Goal: Task Accomplishment & Management: Complete application form

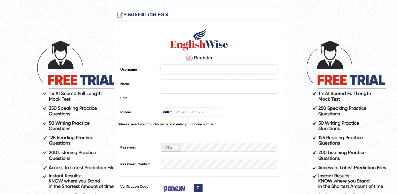
click at [228, 73] on input "Username" at bounding box center [219, 69] width 116 height 9
type input "[EMAIL_ADDRESS][DOMAIN_NAME]"
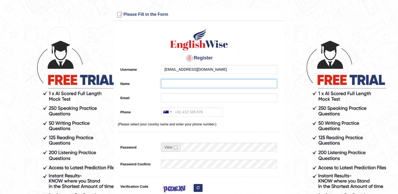
type input "ashnaa miriaa"
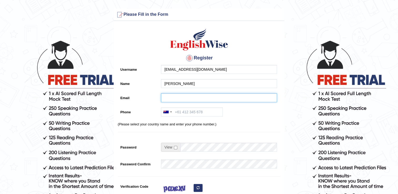
type input "[EMAIL_ADDRESS][DOMAIN_NAME]"
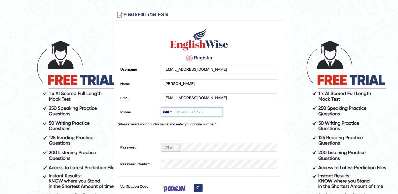
type input "+919961190334"
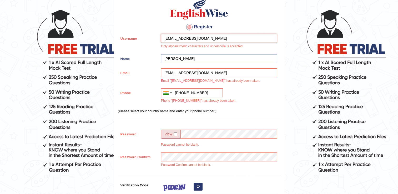
scroll to position [32, 0]
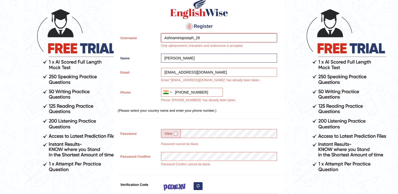
type input "Ashnamiriajoseph_28"
click at [272, 118] on hr at bounding box center [199, 118] width 163 height 0
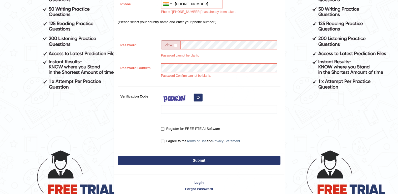
scroll to position [115, 0]
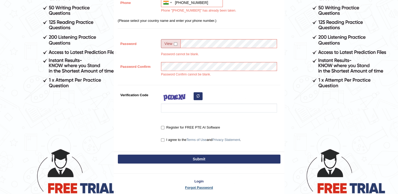
click at [195, 185] on link "Forgot Password" at bounding box center [199, 187] width 170 height 5
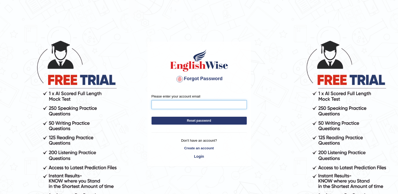
click at [197, 106] on input "Please enter your account email" at bounding box center [199, 104] width 95 height 9
type input "ASHNAMIRIAJOSEPH28@gmail.com"
click at [196, 122] on button "Reset password" at bounding box center [199, 121] width 95 height 8
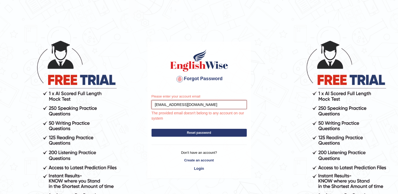
click at [195, 105] on input "[EMAIL_ADDRESS][DOMAIN_NAME]" at bounding box center [199, 104] width 95 height 9
type input "Ashnamiriajoseph28@gmail.com"
click at [168, 131] on div "Please enter your account email Ashnamiriajoseph28@gmail.com The provided email…" at bounding box center [199, 134] width 103 height 89
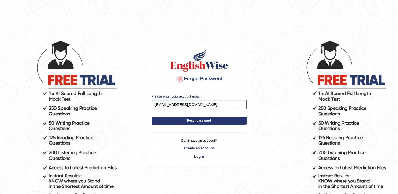
click at [172, 118] on button "Reset password" at bounding box center [199, 121] width 95 height 8
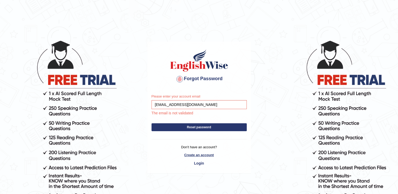
click at [200, 154] on link "Create an account" at bounding box center [199, 155] width 95 height 5
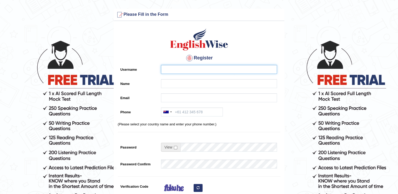
click at [202, 68] on input "Username" at bounding box center [219, 69] width 116 height 9
drag, startPoint x: 202, startPoint y: 68, endPoint x: 203, endPoint y: 120, distance: 52.9
click at [203, 120] on div "Register Username Name Email Phone Australia +61 India (भारत) +91 New Zealand +…" at bounding box center [199, 134] width 170 height 220
type input "[PERSON_NAME]"
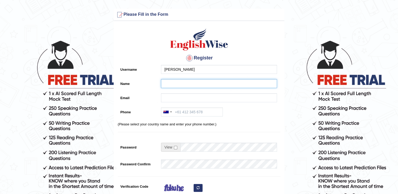
type input "[PERSON_NAME]"
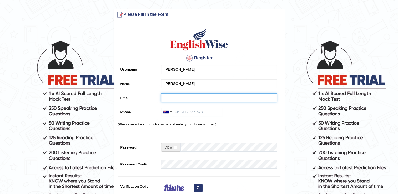
type input "ASHNAMIRIAJOSEPH28@gmail.com"
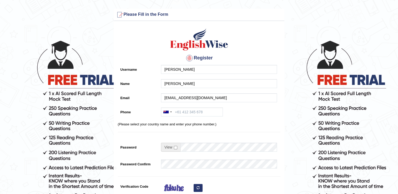
type input "+619961190334"
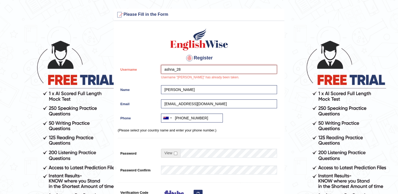
type input "ashna_28"
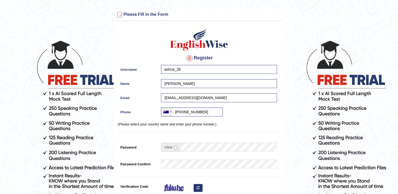
click at [166, 114] on div at bounding box center [167, 112] width 12 height 8
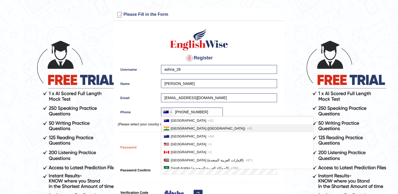
click at [170, 129] on li "India (भारत) +91" at bounding box center [237, 128] width 152 height 8
type input "+919961190334"
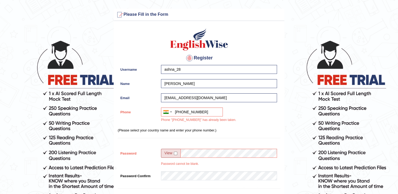
drag, startPoint x: 185, startPoint y: 142, endPoint x: 187, endPoint y: 148, distance: 6.5
click at [187, 148] on div "Register Username ashna_28 Name ashna Email ASHNAMIRIAJOSEPH28@gmail.com Phone …" at bounding box center [199, 140] width 170 height 232
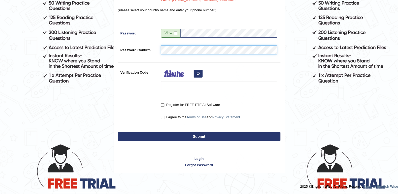
scroll to position [119, 0]
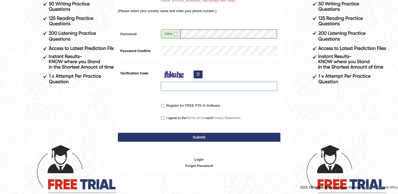
click at [221, 88] on input "Verification Code" at bounding box center [219, 86] width 116 height 9
type input "mrjica"
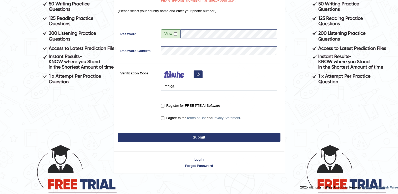
click at [201, 137] on button "Submit" at bounding box center [199, 137] width 163 height 9
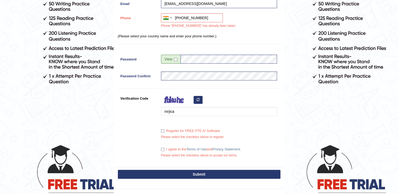
scroll to position [133, 0]
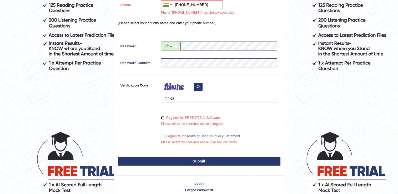
click at [164, 118] on input "Register for FREE PTE AI Software" at bounding box center [162, 117] width 3 height 3
checkbox input "true"
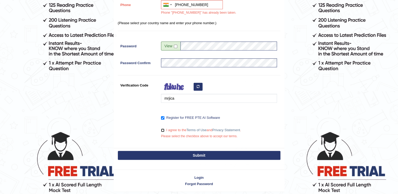
click at [162, 129] on input "I agree to the Terms of Use and Privacy Statement ." at bounding box center [162, 130] width 3 height 3
checkbox input "true"
click at [155, 153] on button "Submit" at bounding box center [199, 155] width 163 height 9
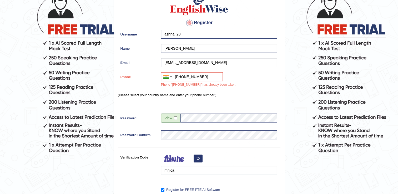
scroll to position [41, 0]
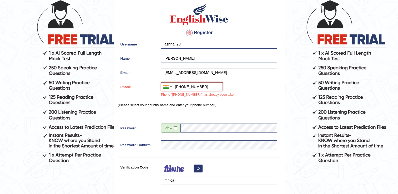
click at [211, 88] on input "+919961190334" at bounding box center [192, 86] width 62 height 9
type input "+"
type input "+919207379593"
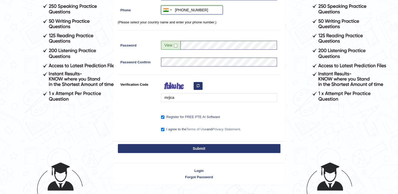
scroll to position [102, 0]
click at [179, 147] on button "Submit" at bounding box center [199, 148] width 163 height 9
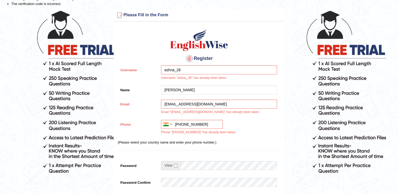
scroll to position [44, 0]
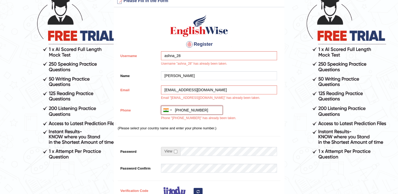
click at [213, 109] on input "[PHONE_NUMBER]" at bounding box center [192, 110] width 62 height 9
type input "+"
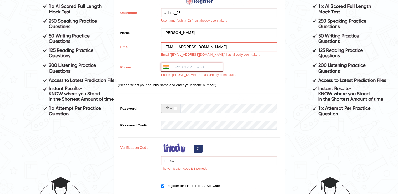
scroll to position [83, 0]
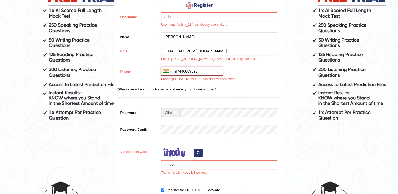
type input "[PHONE_NUMBER]"
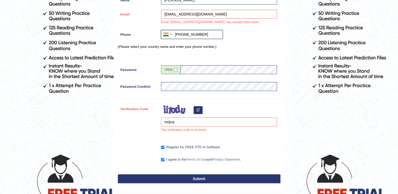
scroll to position [116, 0]
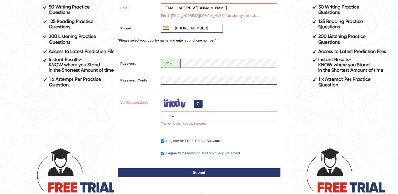
click at [173, 173] on button "Submit" at bounding box center [199, 172] width 163 height 9
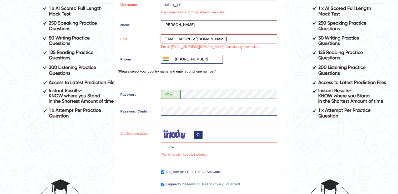
click at [203, 38] on input "ASHNAMIRIAJOSEPH28@gmail.com" at bounding box center [219, 38] width 116 height 9
click at [200, 39] on input "ASHNAMIRIAJOSEPH28@gmail.com" at bounding box center [219, 38] width 116 height 9
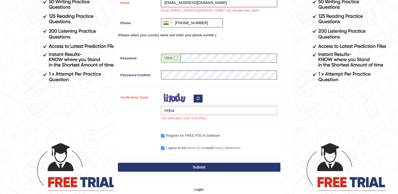
scroll to position [131, 0]
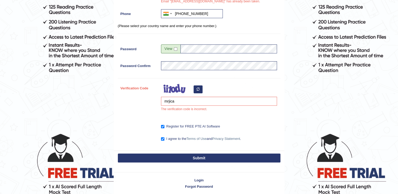
click at [174, 158] on button "Submit" at bounding box center [199, 158] width 163 height 9
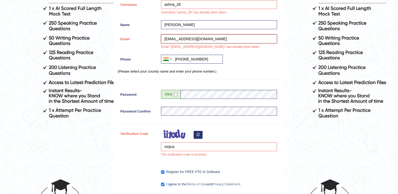
click at [198, 39] on input "Ashnamiriajoseph28@gmail.com" at bounding box center [219, 38] width 116 height 9
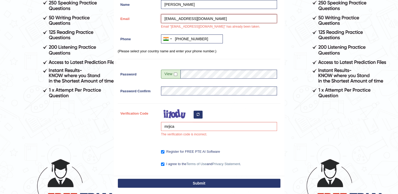
scroll to position [108, 0]
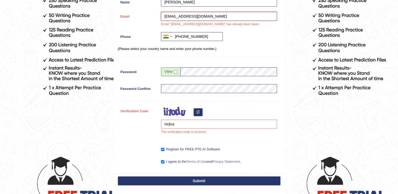
type input "[EMAIL_ADDRESS][DOMAIN_NAME]"
click at [200, 181] on button "Submit" at bounding box center [199, 181] width 163 height 9
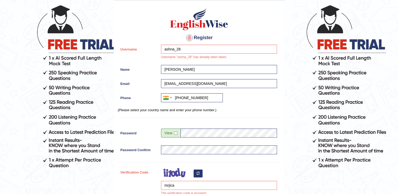
scroll to position [35, 0]
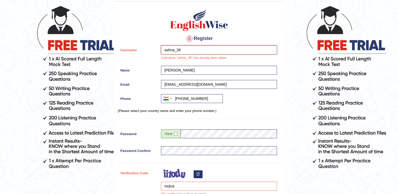
click at [194, 51] on input "ashna_28" at bounding box center [219, 50] width 116 height 9
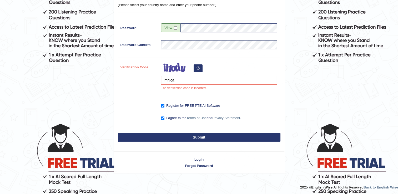
type input "ashna_200328"
click at [167, 134] on button "Submit" at bounding box center [199, 137] width 163 height 9
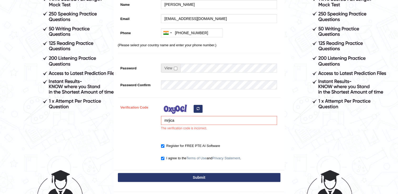
scroll to position [135, 0]
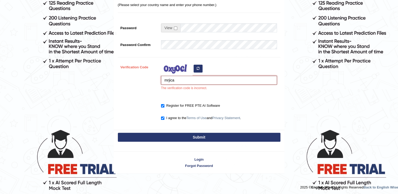
click at [188, 79] on input "mrjica" at bounding box center [219, 80] width 116 height 9
type input "m"
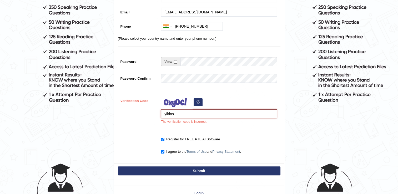
type input "yilrlns"
click at [180, 172] on button "Submit" at bounding box center [199, 171] width 163 height 9
type input "[PHONE_NUMBER]"
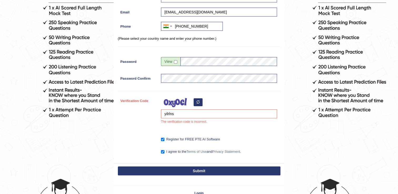
click at [180, 172] on button "Submit" at bounding box center [199, 171] width 163 height 9
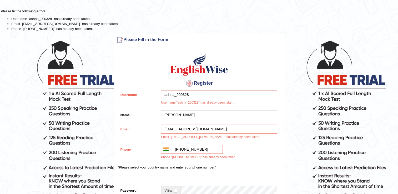
drag, startPoint x: 0, startPoint y: 0, endPoint x: 249, endPoint y: 173, distance: 303.1
click at [249, 173] on div "Register Username ashna_200328 Username "ashna_200328" has already been taken. …" at bounding box center [199, 168] width 170 height 238
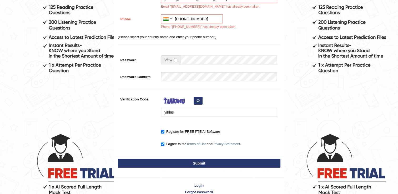
scroll to position [130, 0]
click at [200, 185] on link "Login" at bounding box center [199, 185] width 170 height 5
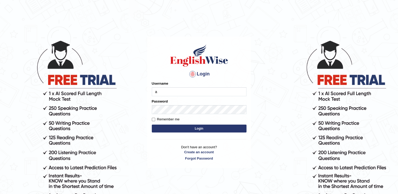
type input "Ashnamiriajoseph28@gmail.com"
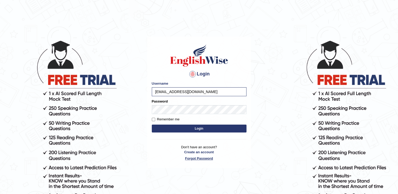
click at [203, 157] on link "Forgot Password" at bounding box center [199, 158] width 95 height 5
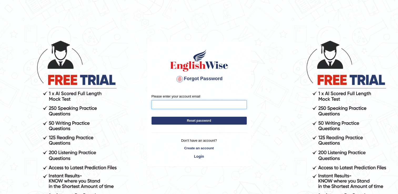
click at [204, 103] on input "Please enter your account email" at bounding box center [199, 104] width 95 height 9
type input "[EMAIL_ADDRESS][DOMAIN_NAME]"
click at [335, 82] on body "Forgot Password Please enter your account email [EMAIL_ADDRESS][DOMAIN_NAME] Re…" at bounding box center [199, 117] width 398 height 194
click at [239, 120] on button "Reset password" at bounding box center [199, 121] width 95 height 8
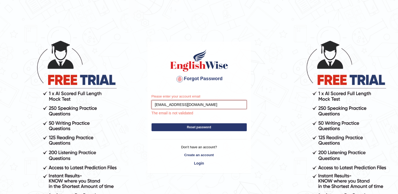
click at [216, 105] on input "[EMAIL_ADDRESS][DOMAIN_NAME]" at bounding box center [199, 104] width 95 height 9
type input "[EMAIL_ADDRESS][DOMAIN_NAME]"
click at [206, 126] on form "Please enter your account email [EMAIL_ADDRESS][DOMAIN_NAME] The email is not v…" at bounding box center [199, 114] width 95 height 40
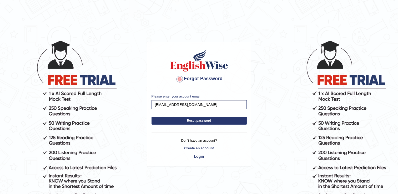
click at [204, 119] on button "Reset password" at bounding box center [199, 121] width 95 height 8
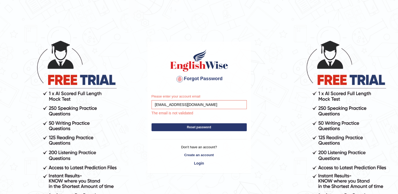
click at [203, 125] on button "Reset password" at bounding box center [199, 127] width 95 height 8
click at [203, 145] on p "Don't have an account?" at bounding box center [199, 147] width 95 height 5
click at [199, 156] on link "Create an account" at bounding box center [199, 155] width 95 height 5
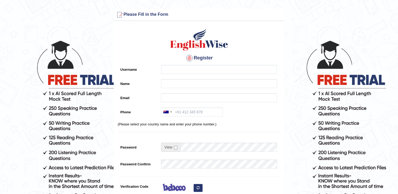
click at [142, 13] on h3 "Please Fill in the Form" at bounding box center [199, 15] width 168 height 8
click at [182, 70] on input "Username" at bounding box center [219, 69] width 116 height 9
click at [183, 77] on div "Register Username miria cum [PERSON_NAME] Name Email Phone [GEOGRAPHIC_DATA] +6…" at bounding box center [199, 134] width 170 height 220
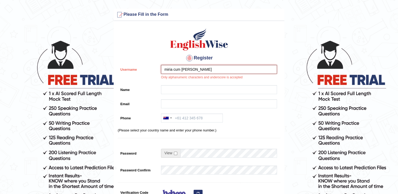
click at [174, 69] on input "miria cum [PERSON_NAME]" at bounding box center [219, 69] width 116 height 9
click at [180, 71] on input "miria_cum [PERSON_NAME]" at bounding box center [219, 69] width 116 height 9
type input "miria_cum_ [PERSON_NAME]"
click at [193, 91] on input "Name" at bounding box center [219, 89] width 116 height 9
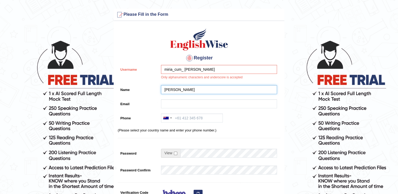
type input "[PERSON_NAME]"
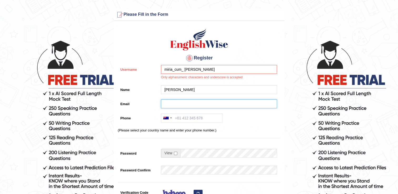
click at [180, 103] on input "Email" at bounding box center [219, 103] width 116 height 9
type input "[EMAIL_ADDRESS][DOMAIN_NAME]"
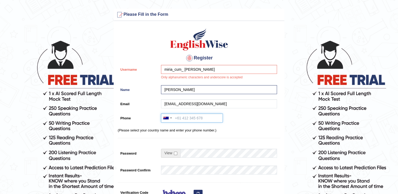
type input "[PHONE_NUMBER]"
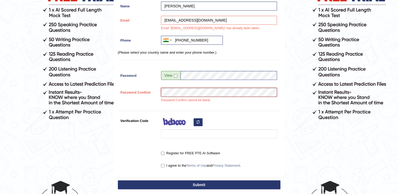
scroll to position [84, 0]
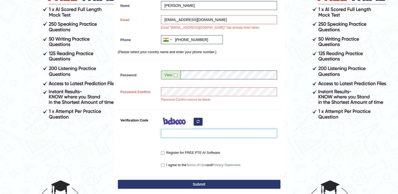
click at [186, 132] on input "Verification Code" at bounding box center [219, 133] width 116 height 9
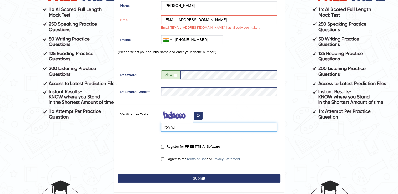
type input "rohinu"
click at [163, 148] on input "Register for FREE PTE AI Software" at bounding box center [162, 146] width 3 height 3
checkbox input "true"
click at [165, 159] on label "I agree to the Terms of Use and Privacy Statement ." at bounding box center [201, 159] width 80 height 5
click at [164, 159] on input "I agree to the Terms of Use and Privacy Statement ." at bounding box center [162, 159] width 3 height 3
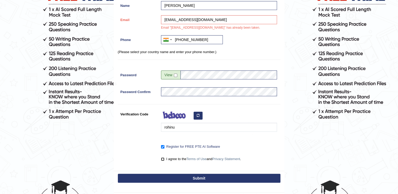
checkbox input "true"
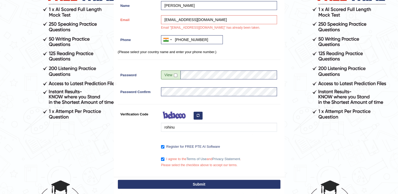
click at [162, 180] on button "Submit" at bounding box center [199, 184] width 163 height 9
type input "[PHONE_NUMBER]"
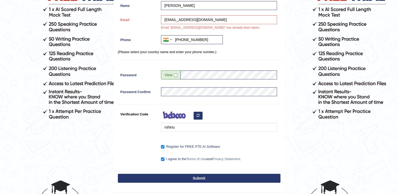
scroll to position [90, 0]
